Goal: Navigation & Orientation: Find specific page/section

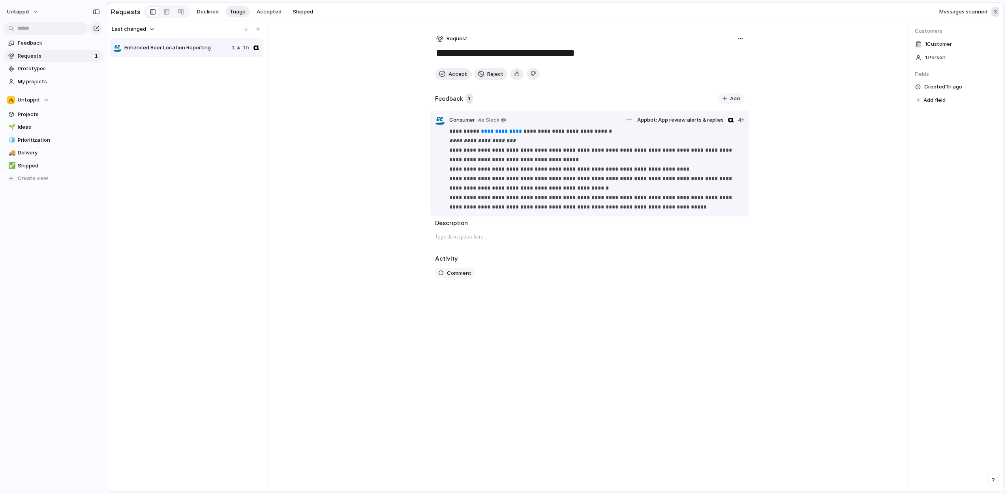
click at [471, 132] on p "**********" at bounding box center [597, 168] width 295 height 85
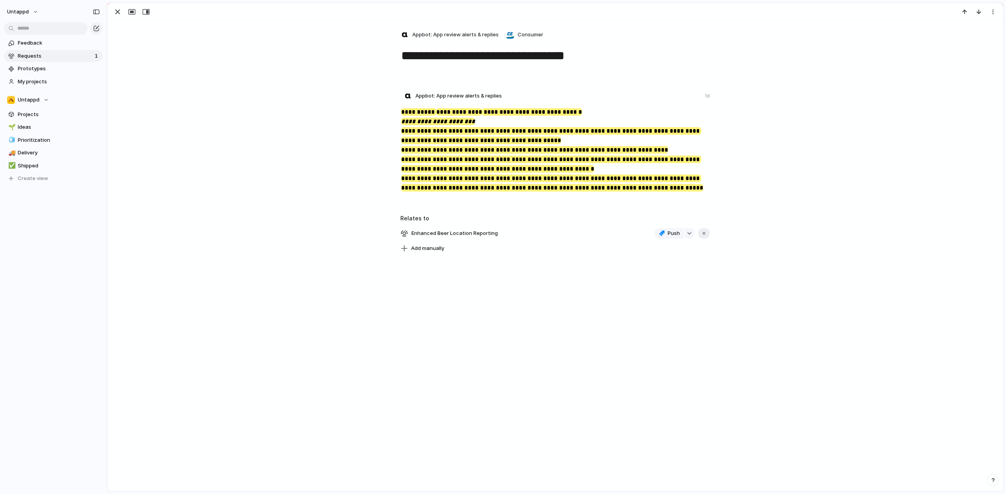
click at [577, 361] on div "**********" at bounding box center [555, 256] width 896 height 470
click at [118, 11] on div "button" at bounding box center [117, 11] width 9 height 9
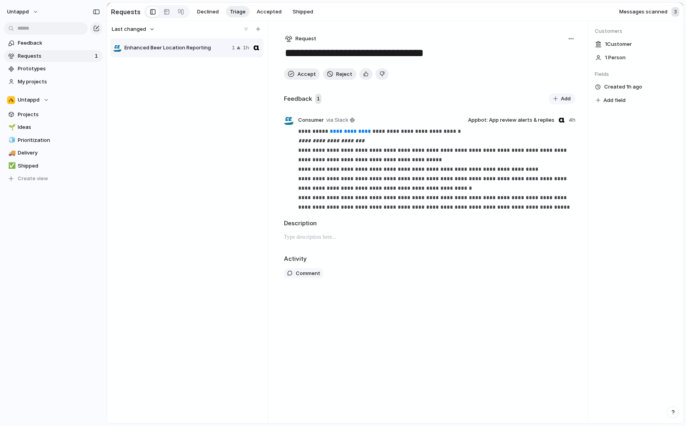
click at [181, 167] on div "Enhanced Beer Location Reporting 1 1h" at bounding box center [187, 229] width 155 height 382
click at [187, 167] on div "Enhanced Beer Location Reporting 1 1h" at bounding box center [187, 229] width 155 height 382
click at [385, 339] on div "**********" at bounding box center [429, 222] width 317 height 402
click at [237, 244] on div "Enhanced Beer Location Reporting 1 1h" at bounding box center [187, 229] width 155 height 382
click at [253, 193] on div "Enhanced Beer Location Reporting 1 1h" at bounding box center [187, 229] width 155 height 382
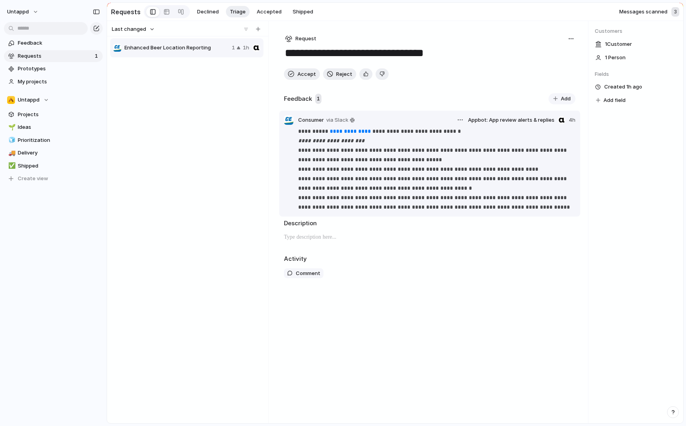
click at [291, 120] on div at bounding box center [288, 119] width 9 height 9
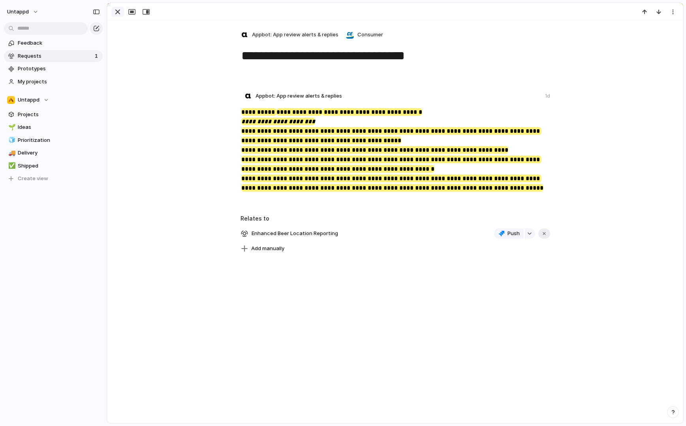
click at [117, 14] on div "button" at bounding box center [117, 11] width 9 height 9
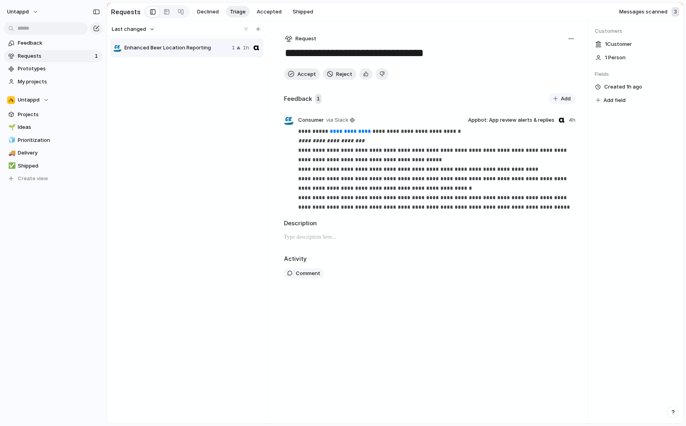
click at [232, 138] on div "Enhanced Beer Location Reporting 1 1h" at bounding box center [187, 229] width 155 height 382
click at [209, 117] on div "Enhanced Beer Location Reporting 1 1h" at bounding box center [187, 229] width 155 height 382
click at [257, 48] on div at bounding box center [256, 48] width 8 height 8
click at [217, 164] on div "Enhanced Beer Location Reporting 1 1h" at bounding box center [187, 229] width 155 height 382
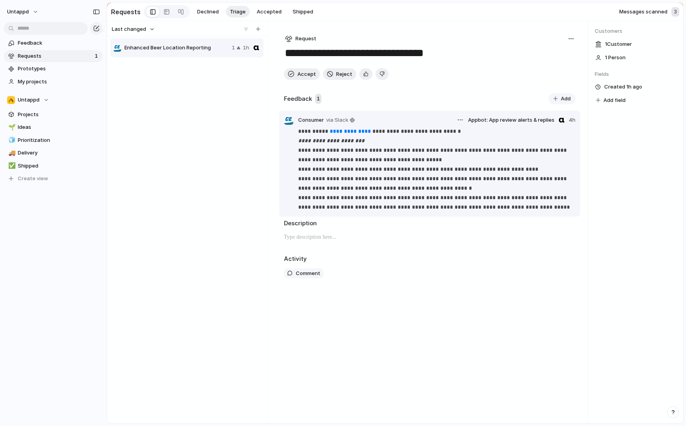
click at [530, 120] on span "Appbot: App review alerts & replies" at bounding box center [511, 120] width 87 height 8
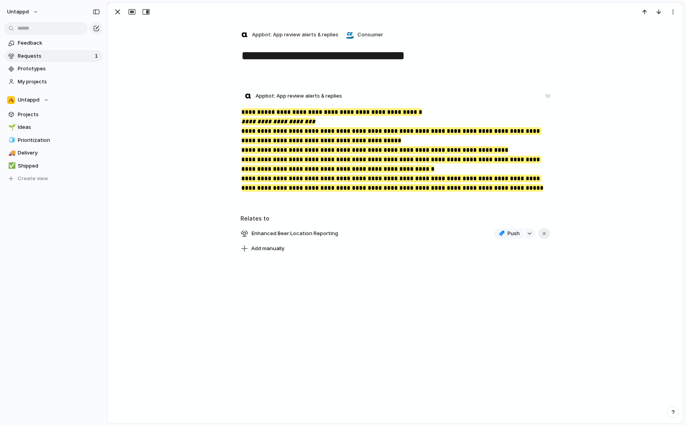
click at [286, 97] on span "Appbot: App review alerts & replies" at bounding box center [299, 96] width 87 height 8
click at [109, 9] on div at bounding box center [395, 11] width 576 height 17
click at [113, 10] on div "button" at bounding box center [117, 11] width 9 height 9
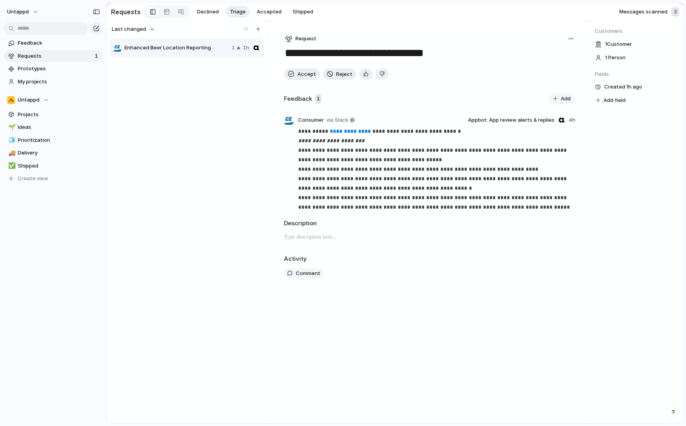
click at [185, 138] on div "Enhanced Beer Location Reporting 1 1h" at bounding box center [187, 229] width 155 height 382
click at [232, 143] on div "Enhanced Beer Location Reporting 1 1h" at bounding box center [187, 229] width 155 height 382
click at [40, 68] on span "Prototypes" at bounding box center [59, 69] width 82 height 8
click at [183, 180] on div "Enhanced Beer Location Reporting 1 1h" at bounding box center [187, 229] width 155 height 382
click at [219, 152] on div "Enhanced Beer Location Reporting 1 1h" at bounding box center [187, 229] width 155 height 382
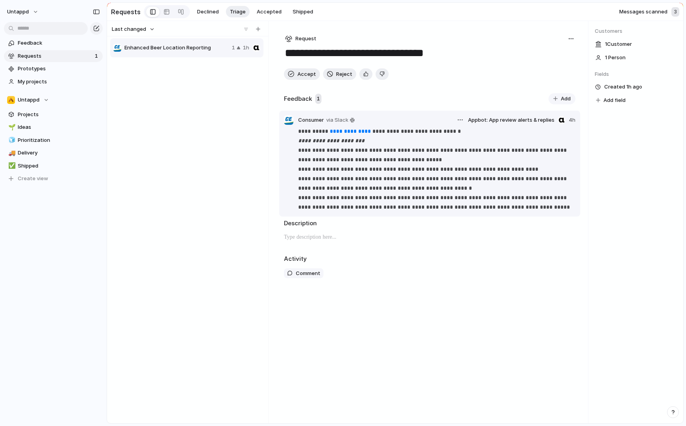
click at [369, 172] on p "**********" at bounding box center [436, 168] width 277 height 85
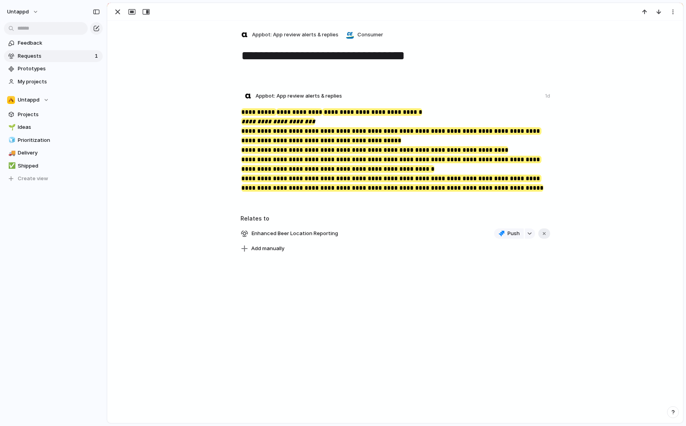
click at [172, 74] on div "**********" at bounding box center [395, 137] width 576 height 233
click at [116, 9] on div "button" at bounding box center [117, 11] width 9 height 9
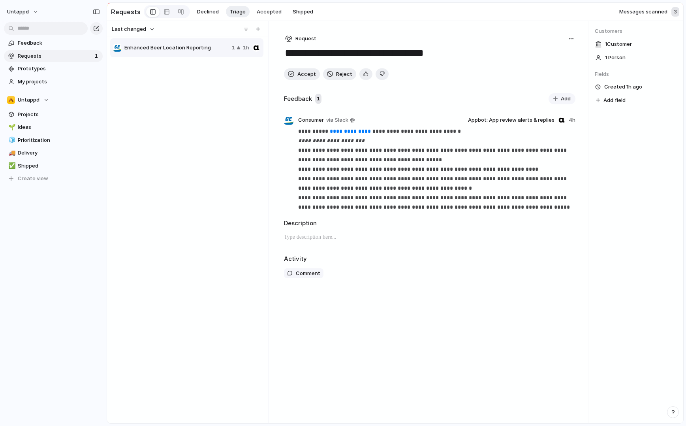
click at [182, 155] on div "Enhanced Beer Location Reporting 1 1h" at bounding box center [187, 229] width 155 height 382
click at [253, 147] on div "Enhanced Beer Location Reporting 1 1h" at bounding box center [187, 229] width 155 height 382
click at [36, 44] on span "Feedback" at bounding box center [59, 43] width 82 height 8
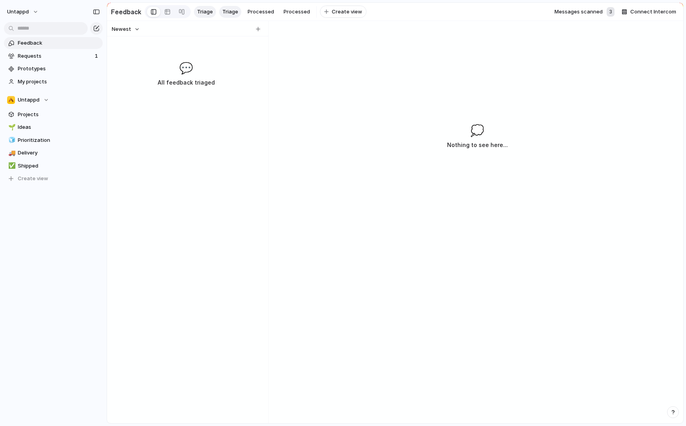
click at [242, 211] on div "Newest 💬 All feedback triaged" at bounding box center [186, 222] width 158 height 402
click at [65, 56] on span "Requests" at bounding box center [55, 56] width 75 height 8
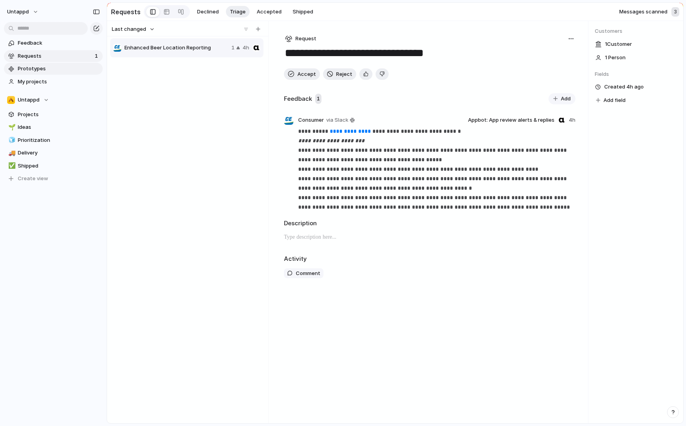
click at [66, 66] on span "Prototypes" at bounding box center [59, 69] width 82 height 8
click at [197, 195] on div "Enhanced Beer Location Reporting 1 4h" at bounding box center [187, 229] width 155 height 382
click at [61, 85] on span "My projects" at bounding box center [59, 82] width 82 height 8
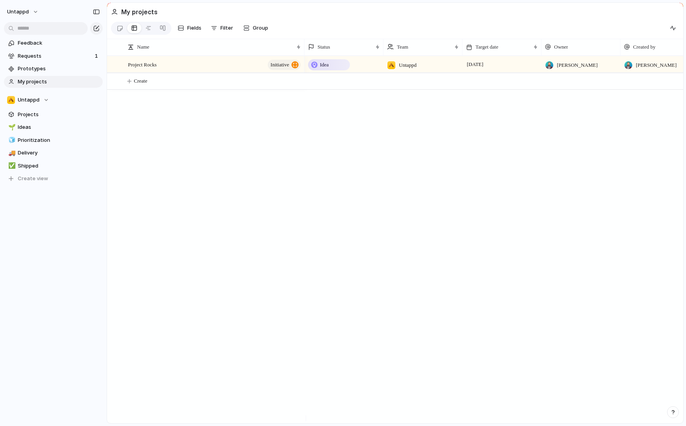
click at [215, 181] on div "Project Rocks initiative Idea Untappd [DATE] [PERSON_NAME] [PERSON_NAME] Create" at bounding box center [395, 239] width 576 height 367
click at [226, 184] on div "Project Rocks initiative Idea Untappd [DATE] [PERSON_NAME] [PERSON_NAME] Create" at bounding box center [395, 239] width 576 height 367
click at [325, 31] on section "Fields Filter Group Zoom Collapse" at bounding box center [395, 29] width 576 height 19
click at [222, 64] on div "Project Rocks initiative" at bounding box center [215, 64] width 174 height 16
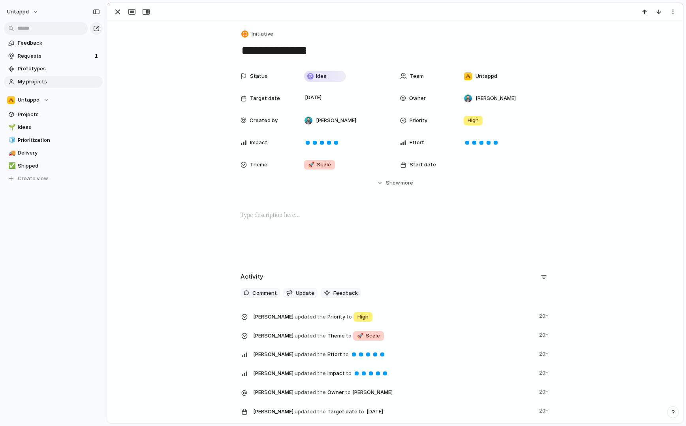
scroll to position [59, 0]
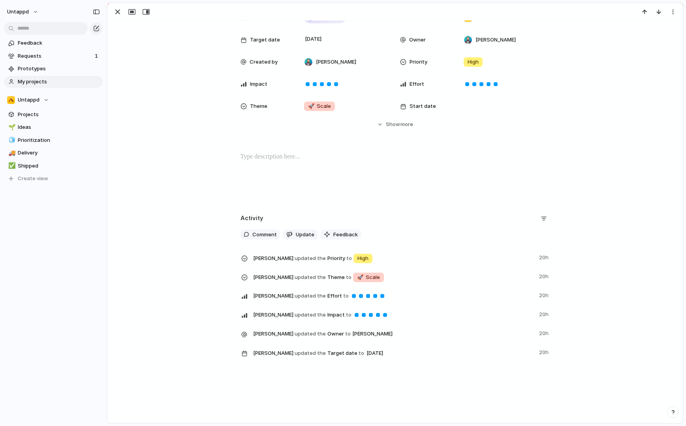
click at [178, 179] on div at bounding box center [395, 177] width 557 height 51
